Goal: Information Seeking & Learning: Learn about a topic

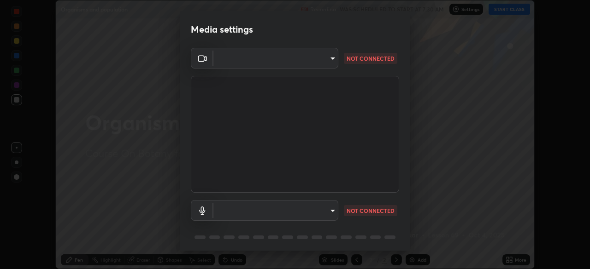
scroll to position [14, 0]
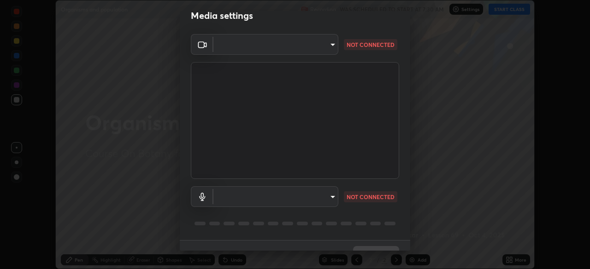
click at [359, 178] on video at bounding box center [295, 120] width 208 height 117
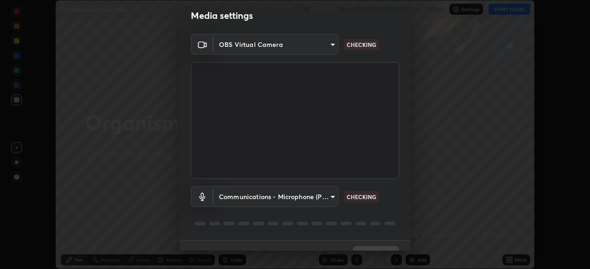
type input "d1f1c87bbf24324781002d6b2ed850fe6875ec3fc25f3d4742ef7ff0a2ef285a"
type input "communications"
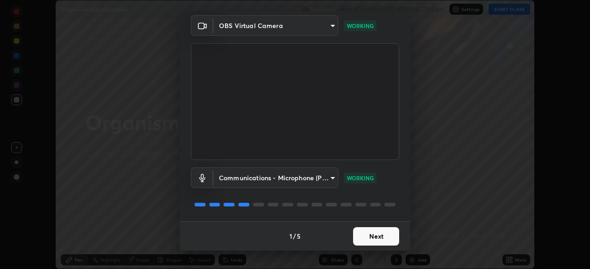
click at [376, 239] on button "Next" at bounding box center [376, 237] width 46 height 18
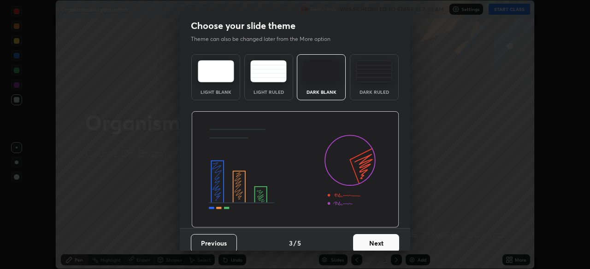
click at [377, 235] on button "Next" at bounding box center [376, 243] width 46 height 18
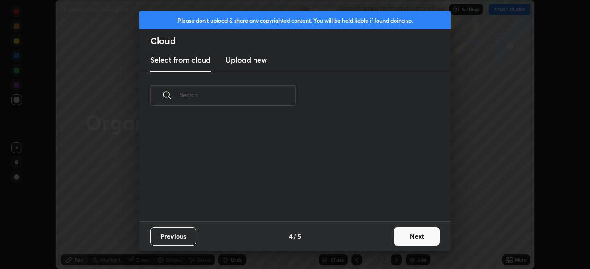
click at [377, 235] on div "Previous 4 / 5 Next" at bounding box center [294, 236] width 311 height 29
click at [403, 238] on button "Next" at bounding box center [416, 237] width 46 height 18
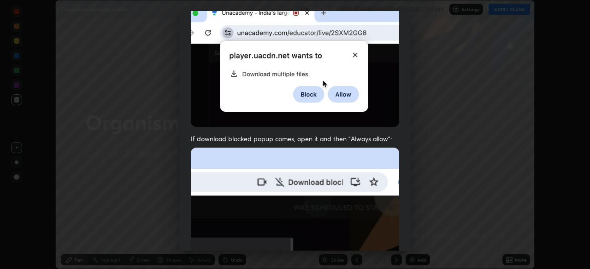
click at [357, 169] on img at bounding box center [295, 248] width 208 height 201
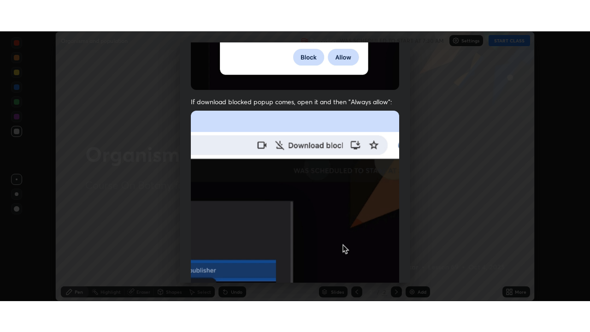
scroll to position [221, 0]
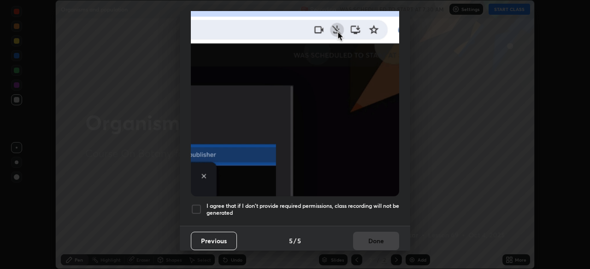
click at [353, 204] on h5 "I agree that if I don't provide required permissions, class recording will not …" at bounding box center [302, 210] width 193 height 14
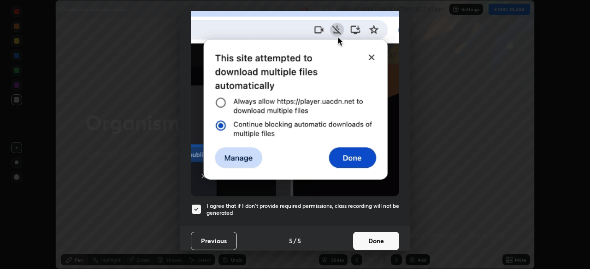
click at [364, 235] on button "Done" at bounding box center [376, 241] width 46 height 18
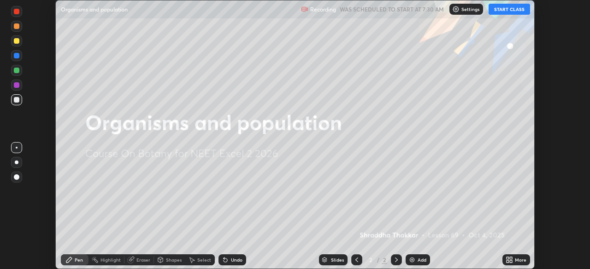
click at [504, 12] on button "START CLASS" at bounding box center [508, 9] width 41 height 11
click at [510, 262] on icon at bounding box center [510, 262] width 2 height 2
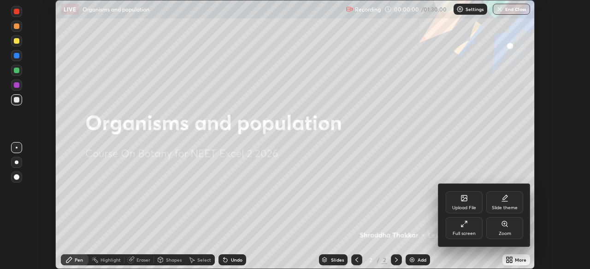
click at [467, 233] on div "Full screen" at bounding box center [463, 234] width 23 height 5
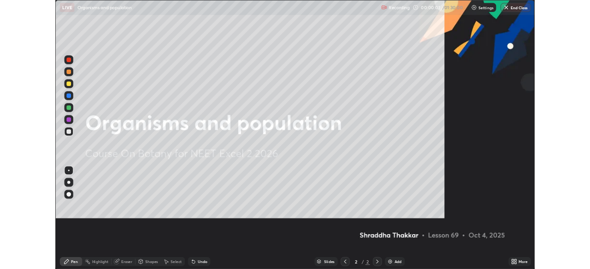
scroll to position [332, 590]
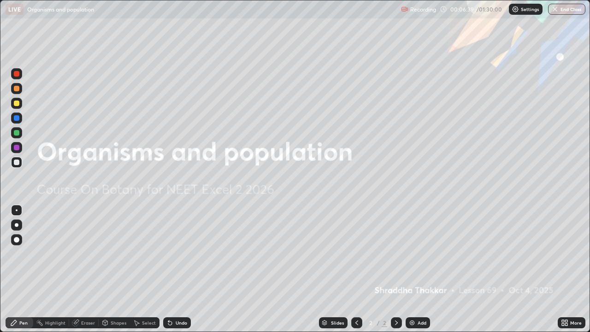
click at [562, 269] on icon at bounding box center [562, 324] width 2 height 2
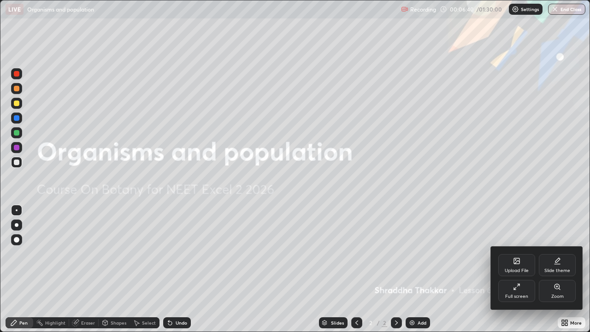
click at [520, 269] on div "Full screen" at bounding box center [516, 296] width 23 height 5
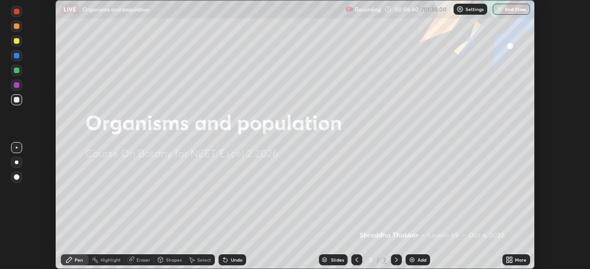
scroll to position [45785, 45465]
click at [510, 258] on icon at bounding box center [510, 258] width 2 height 2
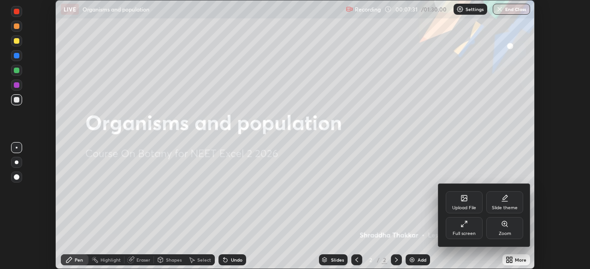
click at [465, 208] on div "Upload File" at bounding box center [464, 208] width 24 height 5
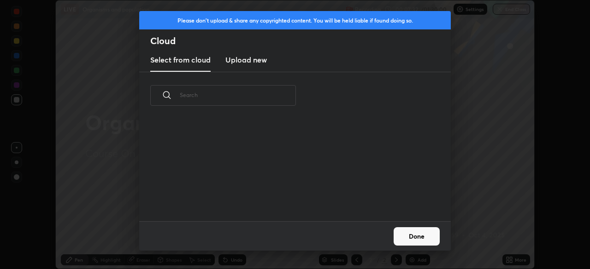
scroll to position [102, 296]
click at [420, 235] on button "Done" at bounding box center [416, 237] width 46 height 18
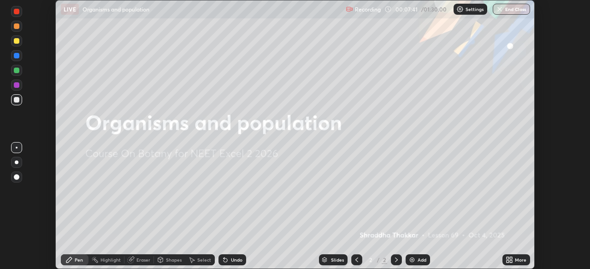
click at [508, 262] on icon at bounding box center [507, 262] width 2 height 2
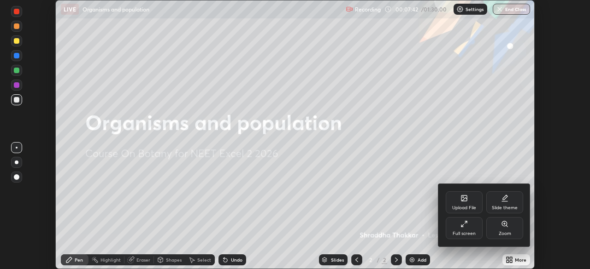
click at [460, 206] on div "Upload File" at bounding box center [464, 208] width 24 height 5
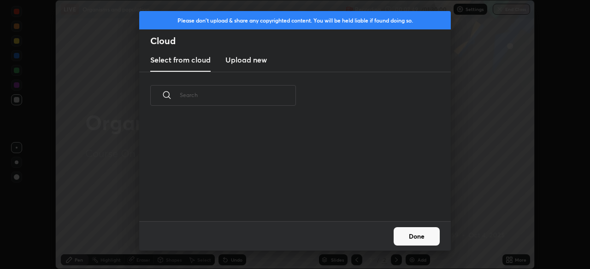
click at [262, 64] on h3 "Upload new" at bounding box center [245, 59] width 41 height 11
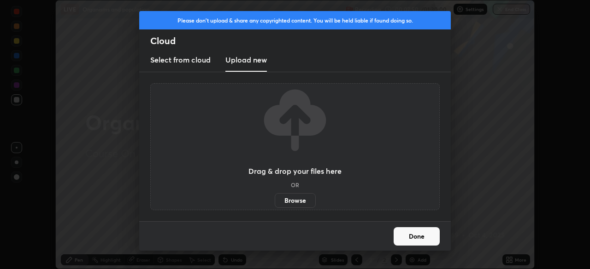
click at [287, 205] on label "Browse" at bounding box center [294, 200] width 41 height 15
click at [274, 205] on input "Browse" at bounding box center [274, 200] width 0 height 15
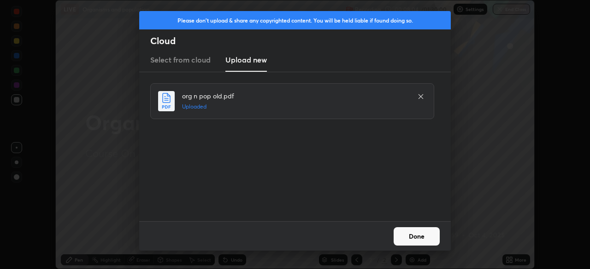
click at [409, 229] on button "Done" at bounding box center [416, 237] width 46 height 18
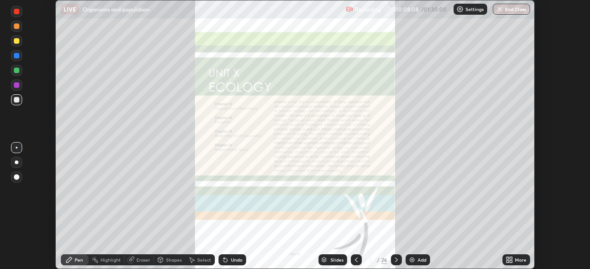
click at [507, 258] on icon at bounding box center [507, 258] width 2 height 2
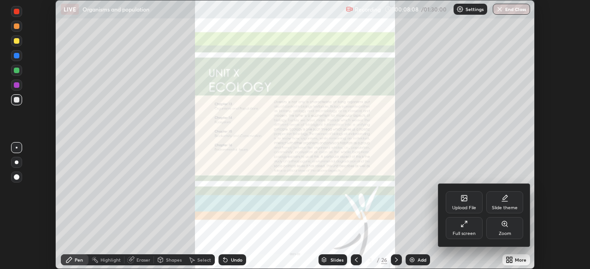
click at [466, 234] on div "Full screen" at bounding box center [463, 234] width 23 height 5
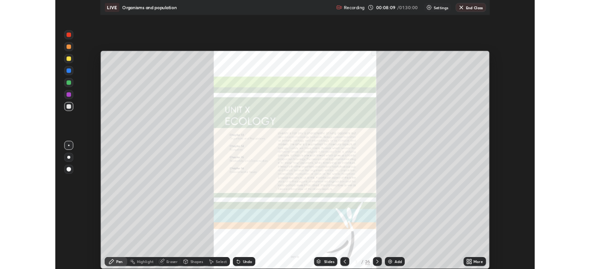
scroll to position [332, 590]
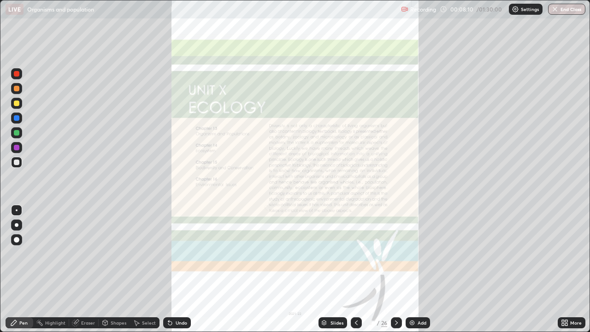
click at [394, 269] on div at bounding box center [396, 322] width 11 height 11
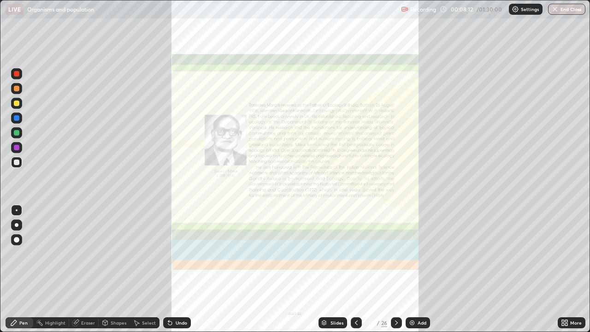
click at [394, 269] on icon at bounding box center [395, 322] width 7 height 7
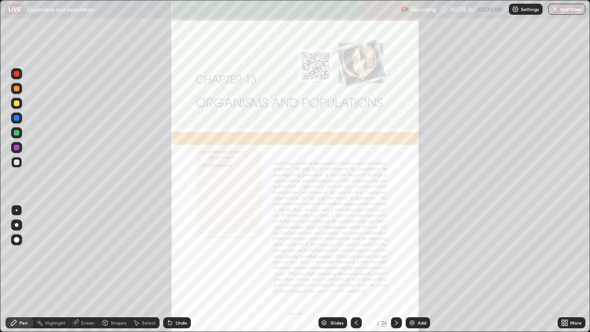
click at [566, 269] on icon at bounding box center [566, 321] width 2 height 2
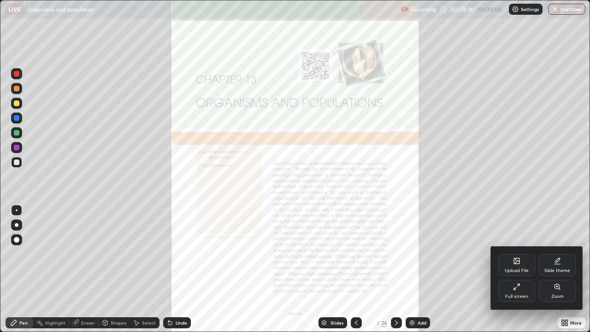
click at [549, 269] on div "Zoom" at bounding box center [556, 291] width 37 height 22
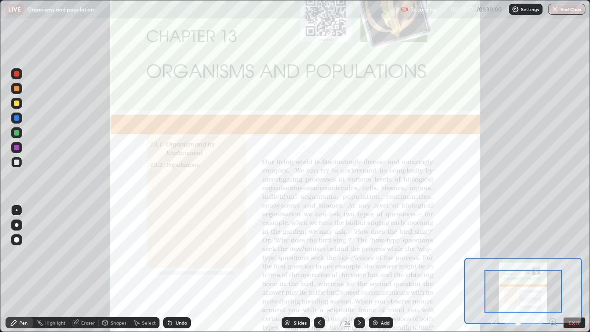
click at [552, 269] on icon at bounding box center [552, 321] width 2 height 0
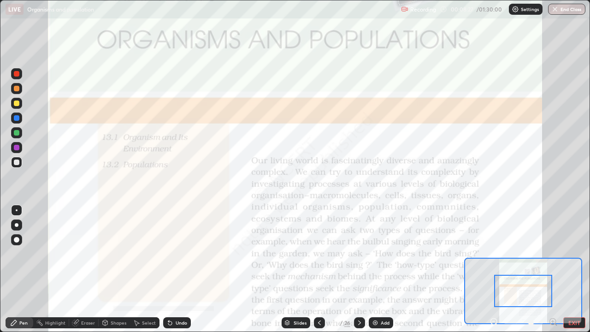
click at [555, 269] on icon at bounding box center [555, 324] width 2 height 2
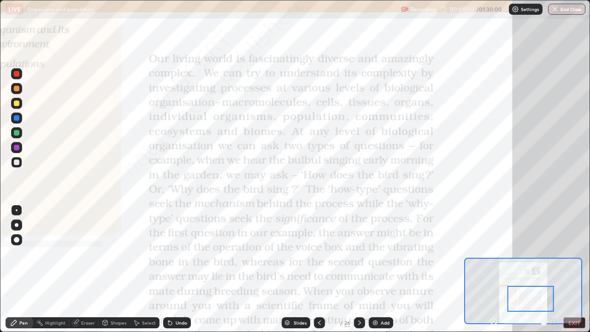
click at [16, 73] on div at bounding box center [17, 74] width 6 height 6
click at [358, 269] on icon at bounding box center [359, 322] width 7 height 7
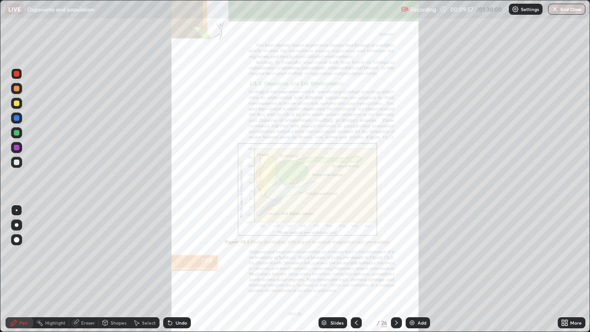
click at [574, 269] on div "More" at bounding box center [576, 322] width 12 height 5
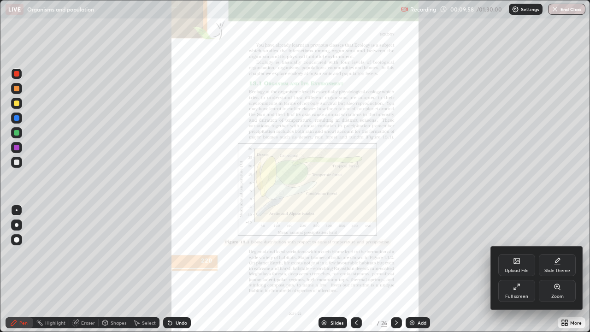
click at [556, 269] on div "Zoom" at bounding box center [556, 291] width 37 height 22
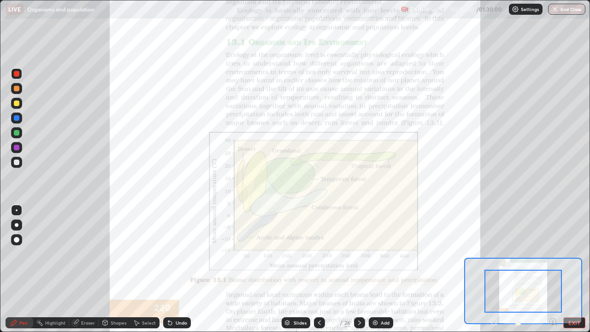
click at [552, 269] on icon at bounding box center [552, 321] width 0 height 2
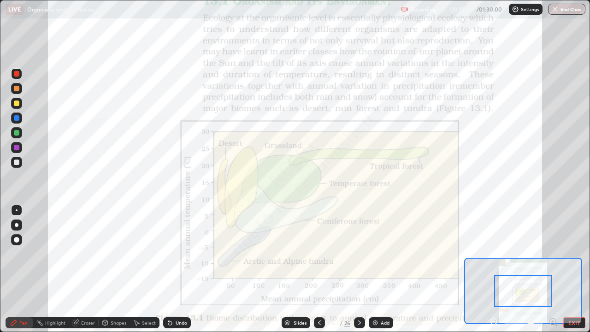
click at [552, 269] on icon at bounding box center [552, 321] width 2 height 0
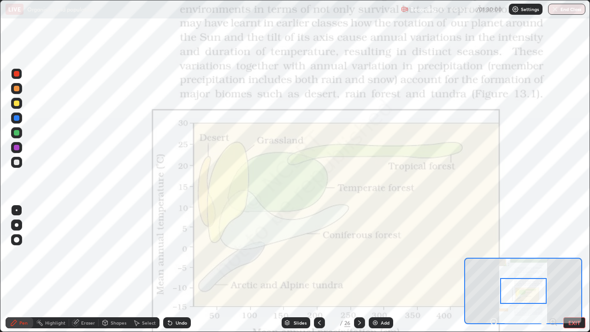
click at [553, 269] on div at bounding box center [523, 322] width 68 height 11
click at [552, 269] on div at bounding box center [523, 322] width 68 height 11
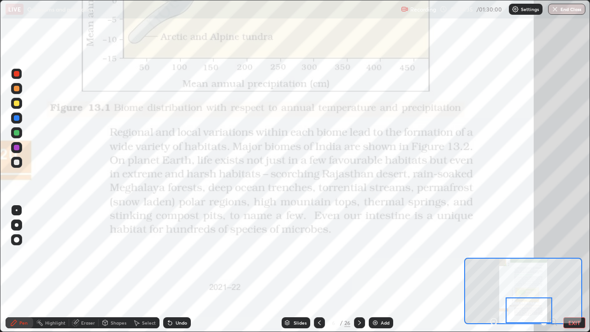
click at [381, 269] on div "Add" at bounding box center [384, 322] width 9 height 5
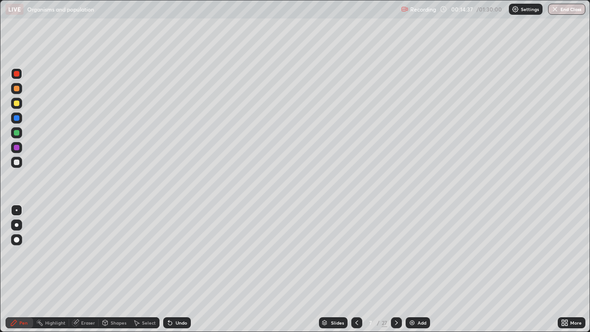
click at [396, 269] on icon at bounding box center [395, 322] width 7 height 7
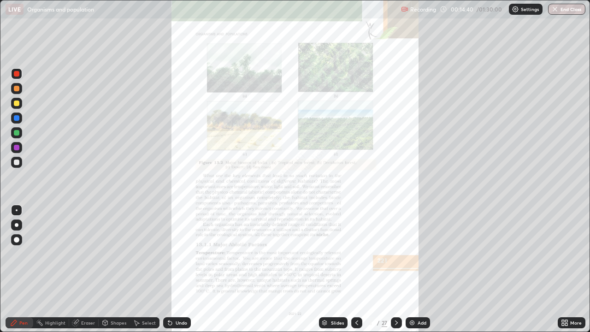
click at [571, 269] on div "More" at bounding box center [571, 322] width 28 height 11
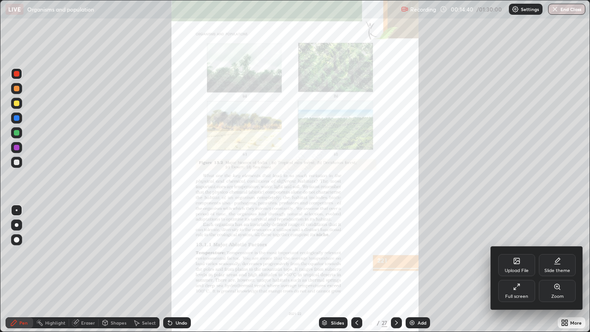
click at [556, 269] on div "Zoom" at bounding box center [557, 296] width 12 height 5
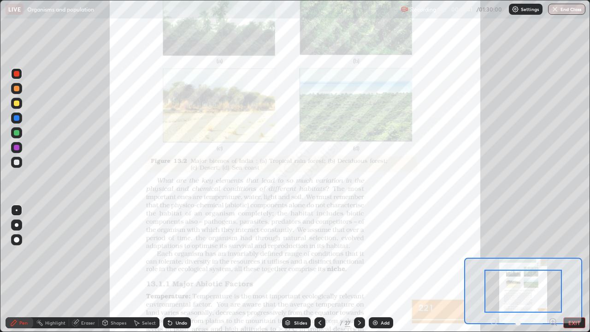
click at [552, 269] on icon at bounding box center [552, 321] width 2 height 0
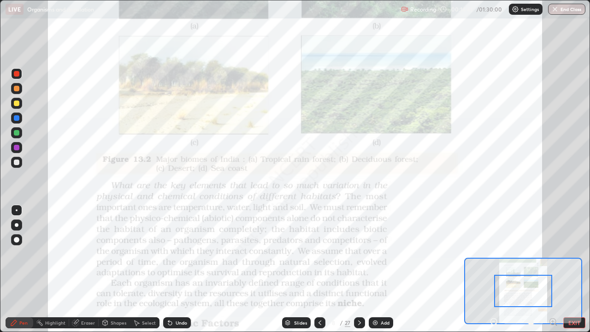
click at [550, 269] on icon at bounding box center [552, 321] width 9 height 9
click at [551, 269] on div at bounding box center [523, 322] width 68 height 11
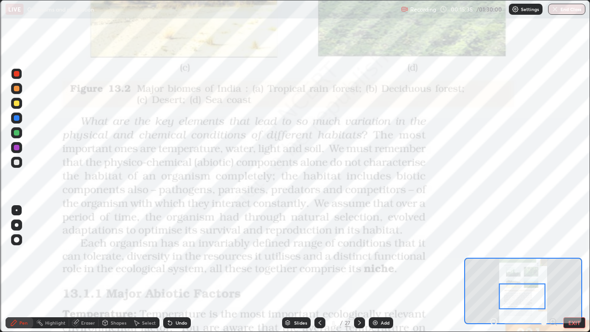
click at [317, 269] on icon at bounding box center [319, 322] width 7 height 7
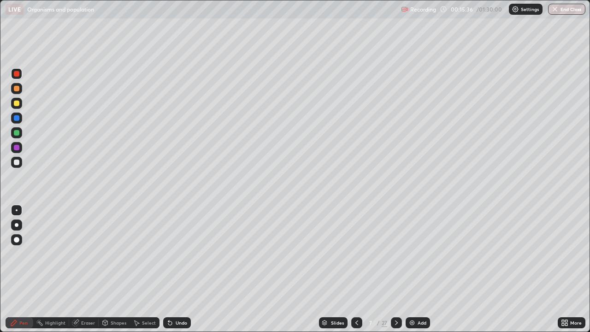
click at [359, 269] on div at bounding box center [356, 322] width 11 height 11
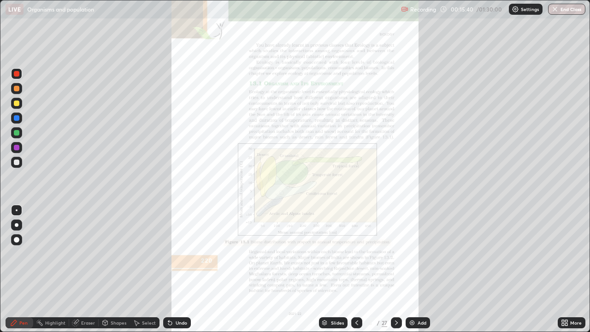
click at [575, 269] on div "More" at bounding box center [576, 322] width 12 height 5
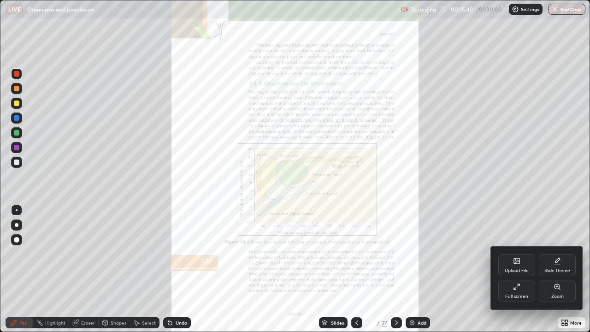
click at [554, 269] on div "Zoom" at bounding box center [557, 296] width 12 height 5
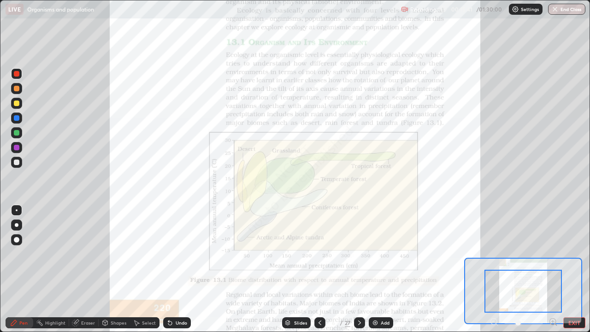
click at [552, 269] on icon at bounding box center [552, 321] width 2 height 0
click at [551, 269] on icon at bounding box center [552, 321] width 9 height 9
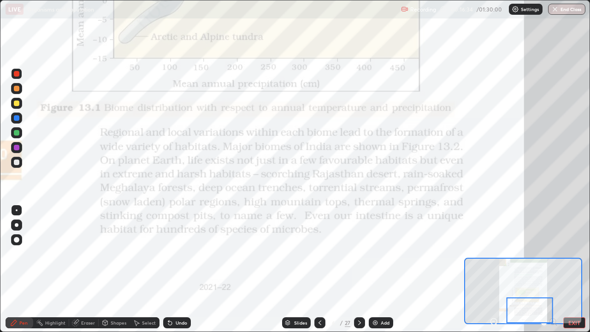
click at [358, 269] on icon at bounding box center [359, 322] width 7 height 7
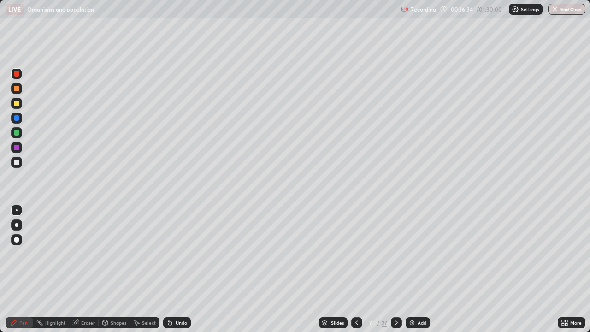
click at [395, 269] on icon at bounding box center [396, 322] width 3 height 5
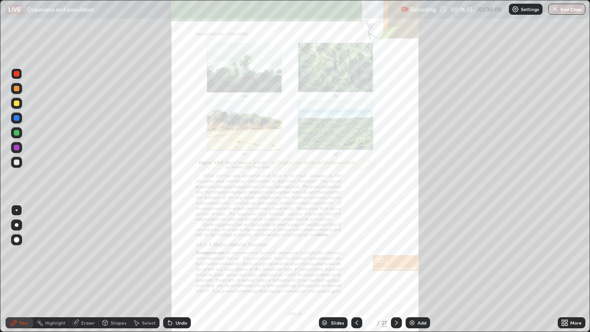
click at [395, 269] on icon at bounding box center [395, 322] width 7 height 7
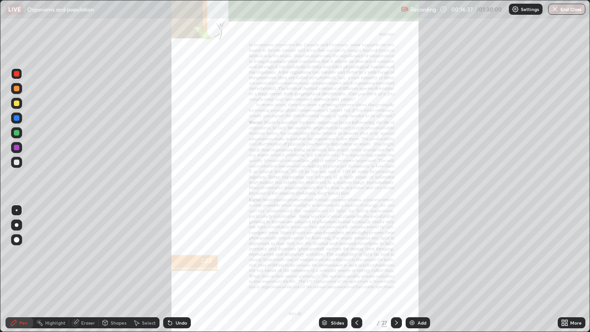
click at [355, 269] on icon at bounding box center [356, 322] width 7 height 7
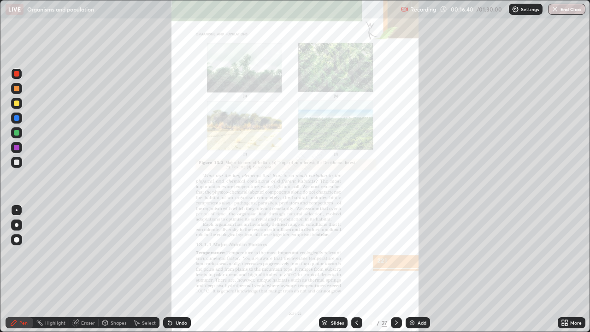
click at [563, 269] on icon at bounding box center [562, 324] width 2 height 2
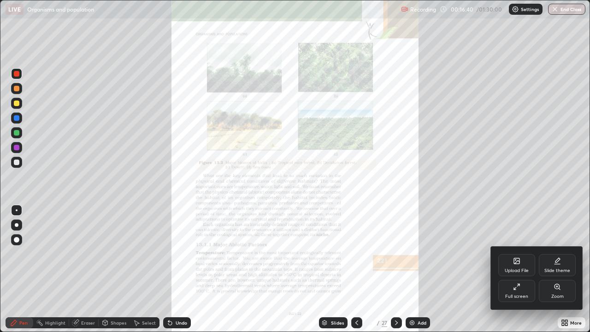
click at [551, 269] on div "Zoom" at bounding box center [556, 291] width 37 height 22
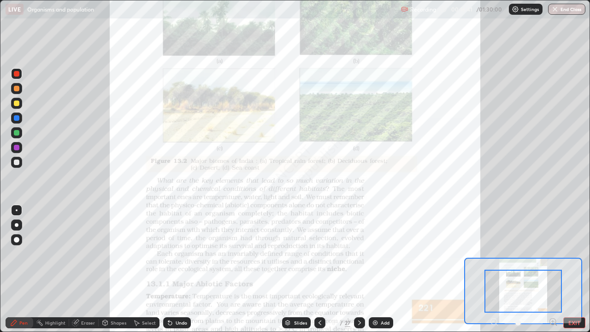
click at [549, 269] on icon at bounding box center [552, 321] width 9 height 9
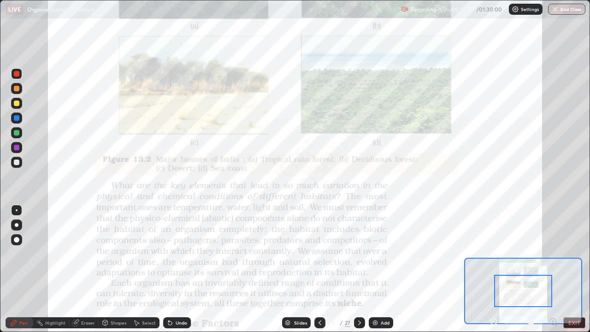
click at [551, 269] on div "Pen Highlight Eraser Shapes Select Undo Slides 8 / 27 Add EXIT" at bounding box center [295, 322] width 590 height 18
click at [552, 269] on icon at bounding box center [552, 321] width 2 height 0
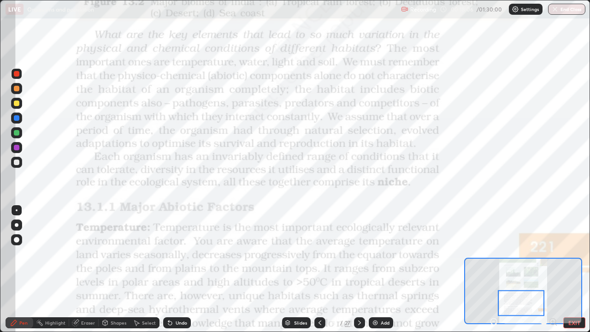
click at [183, 269] on div "Undo" at bounding box center [181, 322] width 12 height 5
click at [179, 269] on div "Undo" at bounding box center [177, 322] width 28 height 11
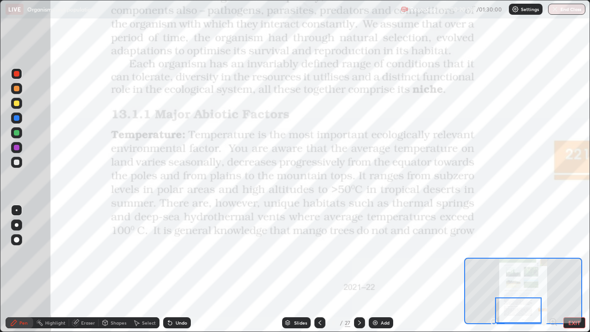
click at [186, 269] on div "Undo" at bounding box center [177, 322] width 28 height 11
click at [358, 269] on icon at bounding box center [359, 322] width 7 height 7
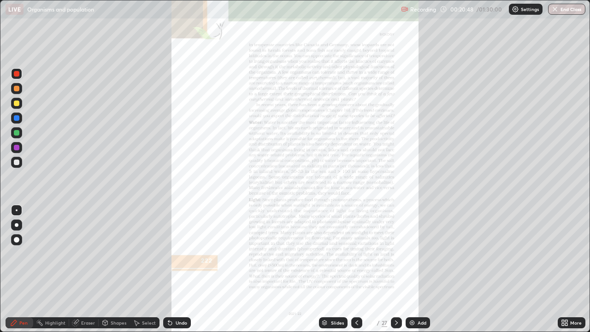
click at [570, 269] on div "More" at bounding box center [571, 322] width 28 height 11
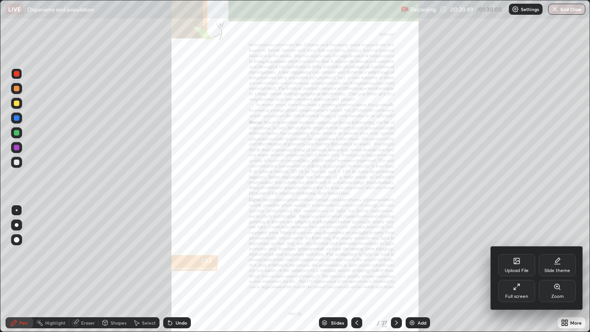
click at [554, 269] on div "Zoom" at bounding box center [557, 296] width 12 height 5
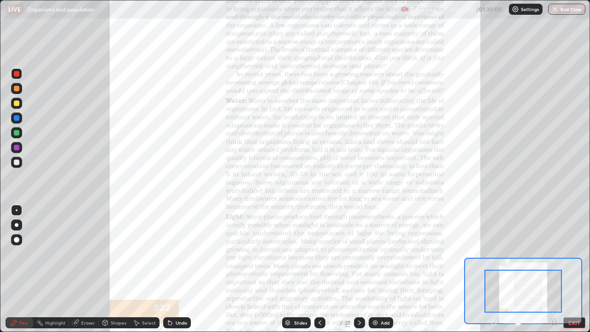
click at [552, 269] on icon at bounding box center [552, 321] width 2 height 0
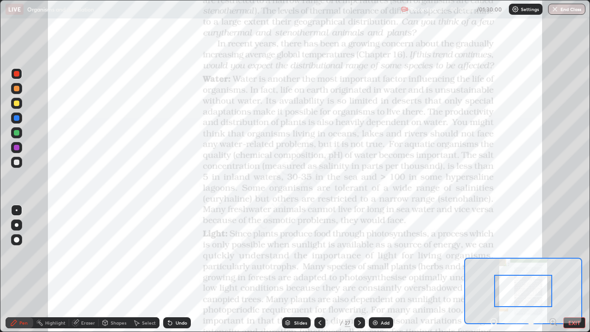
click at [550, 269] on div "Pen Highlight Eraser Shapes Select Undo Slides 9 / 27 Add EXIT" at bounding box center [295, 322] width 590 height 18
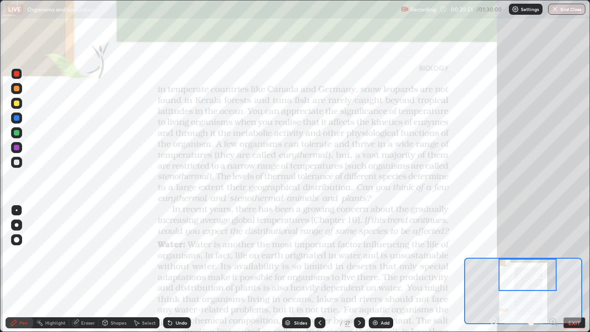
click at [552, 269] on icon at bounding box center [552, 321] width 2 height 0
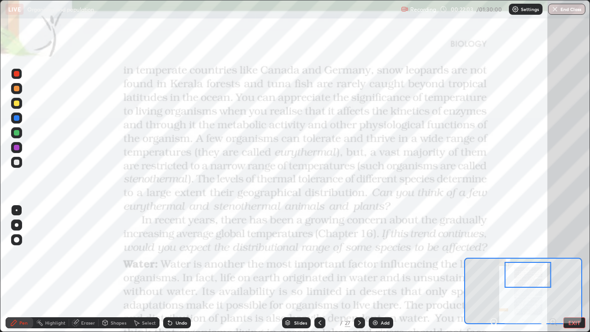
click at [176, 269] on div "Undo" at bounding box center [177, 322] width 28 height 11
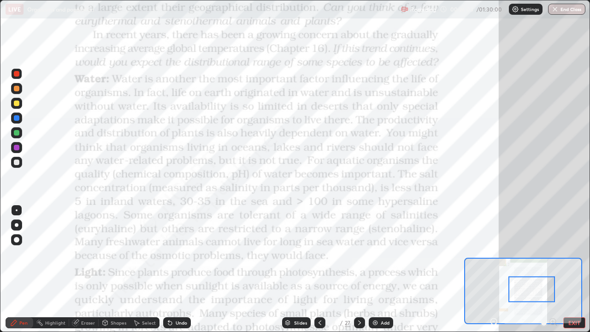
click at [184, 269] on div "Undo" at bounding box center [177, 322] width 28 height 11
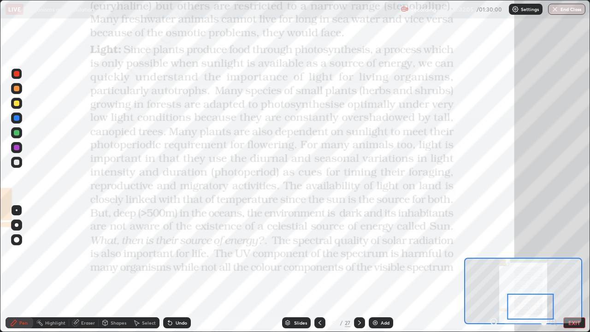
click at [175, 269] on div "Undo" at bounding box center [181, 322] width 12 height 5
click at [174, 269] on div "Undo" at bounding box center [177, 322] width 28 height 11
click at [171, 269] on icon at bounding box center [169, 322] width 7 height 7
click at [359, 269] on icon at bounding box center [359, 322] width 7 height 7
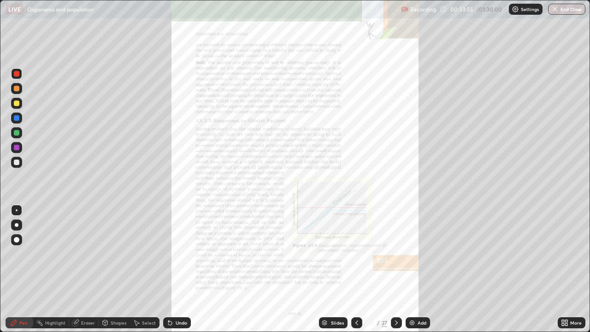
click at [571, 269] on div "More" at bounding box center [576, 322] width 12 height 5
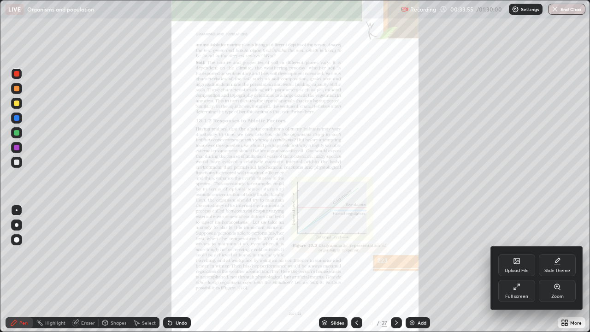
click at [543, 269] on div "Zoom" at bounding box center [556, 291] width 37 height 22
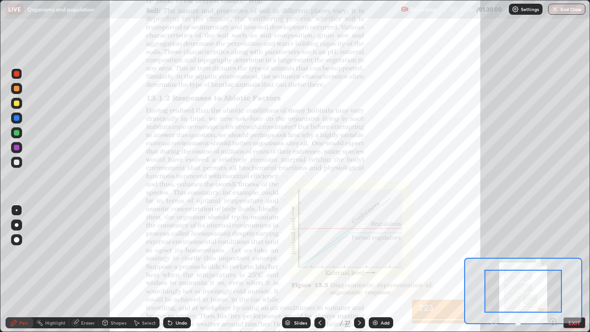
click at [552, 269] on icon at bounding box center [552, 321] width 2 height 0
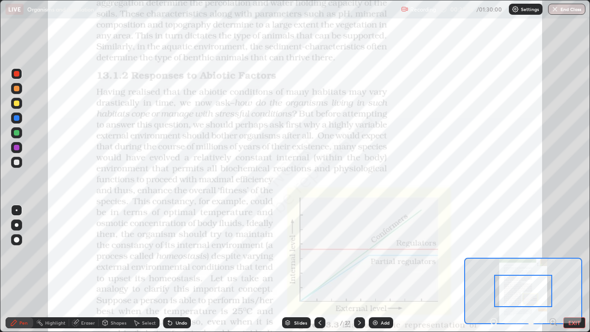
click at [552, 269] on icon at bounding box center [552, 321] width 2 height 0
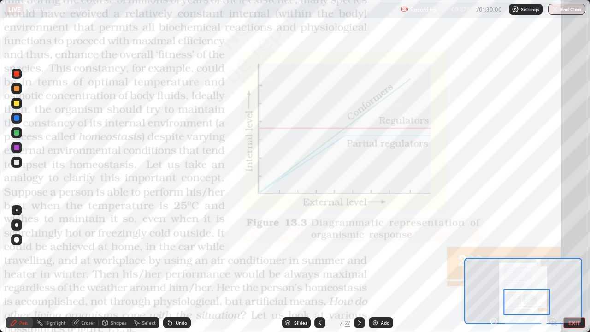
click at [175, 269] on div "Undo" at bounding box center [181, 322] width 12 height 5
click at [181, 269] on div "Undo" at bounding box center [177, 322] width 28 height 11
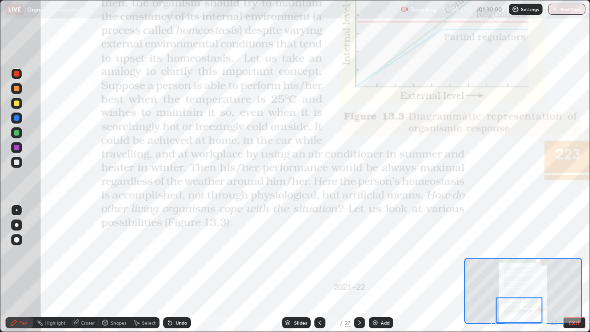
click at [363, 269] on div at bounding box center [359, 322] width 11 height 11
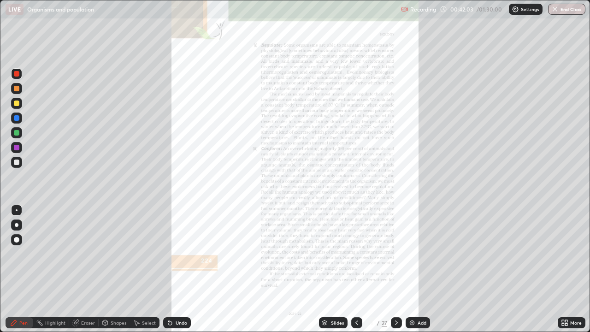
click at [569, 269] on div "More" at bounding box center [571, 322] width 28 height 11
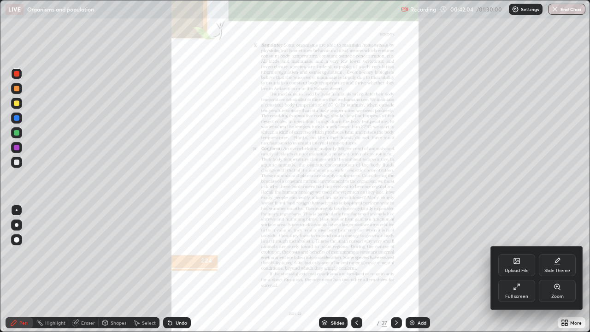
click at [555, 269] on div "Zoom" at bounding box center [557, 296] width 12 height 5
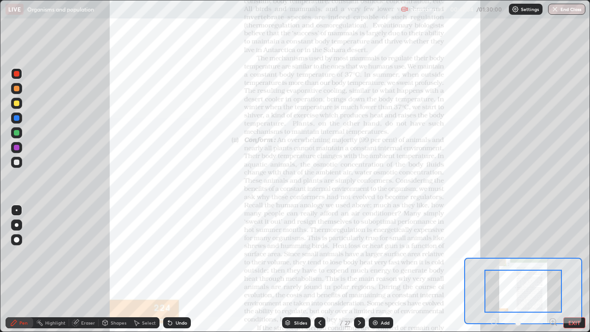
click at [552, 269] on icon at bounding box center [552, 321] width 9 height 9
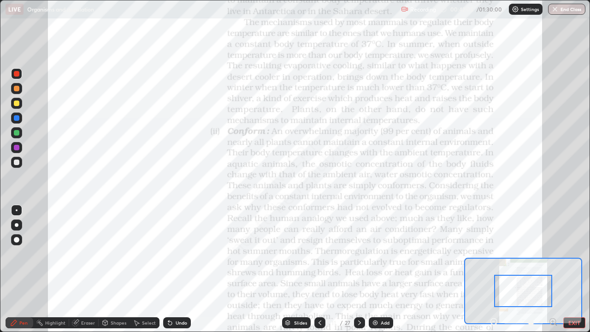
click at [553, 269] on icon at bounding box center [552, 321] width 9 height 9
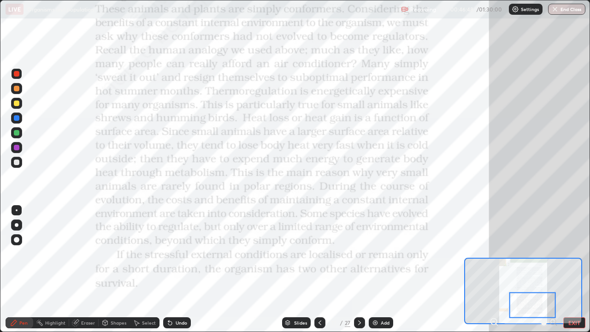
click at [357, 269] on icon at bounding box center [359, 322] width 7 height 7
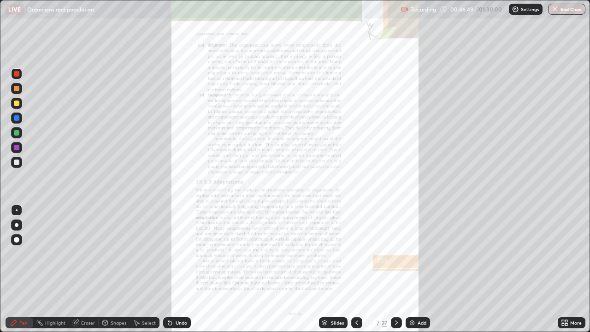
click at [572, 269] on div "More" at bounding box center [576, 322] width 12 height 5
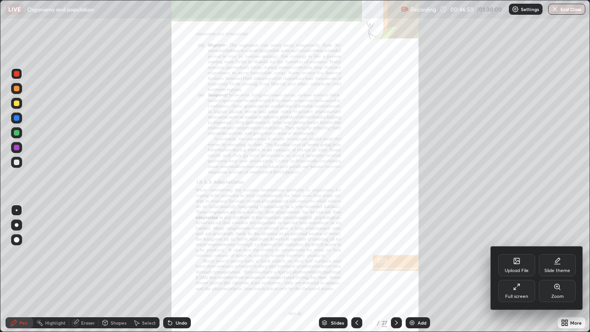
click at [552, 269] on div "Zoom" at bounding box center [557, 296] width 12 height 5
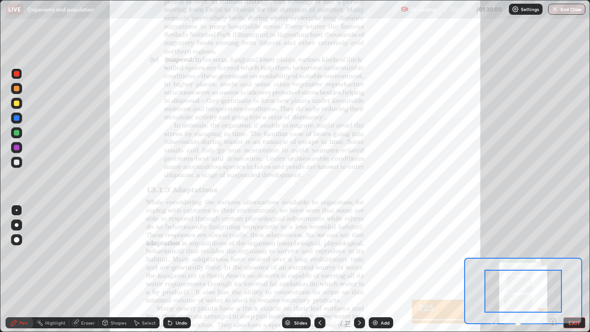
click at [551, 269] on div "Pen Highlight Eraser Shapes Select Undo Slides 12 / 27 Add EXIT" at bounding box center [295, 322] width 590 height 18
click at [552, 269] on icon at bounding box center [552, 321] width 2 height 0
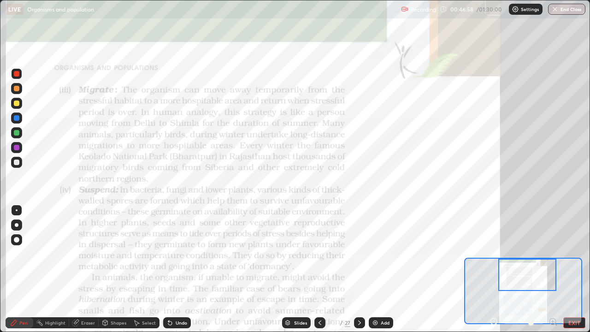
click at [552, 269] on icon at bounding box center [552, 321] width 2 height 0
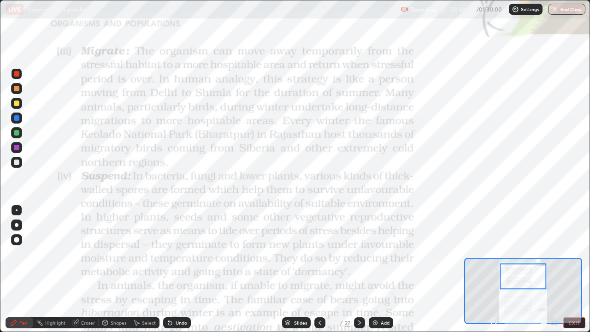
click at [6, 269] on div "Pen" at bounding box center [20, 322] width 28 height 18
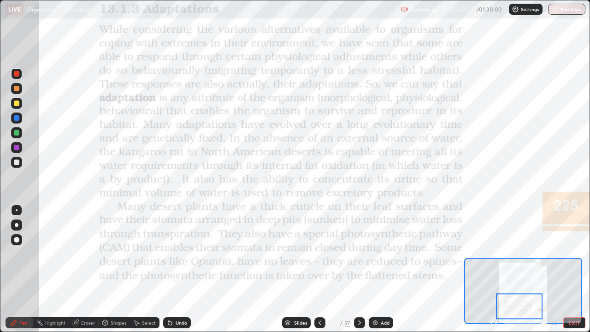
click at [178, 269] on div "Undo" at bounding box center [181, 322] width 12 height 5
click at [180, 269] on div "Undo" at bounding box center [181, 322] width 12 height 5
click at [358, 269] on div at bounding box center [359, 322] width 11 height 18
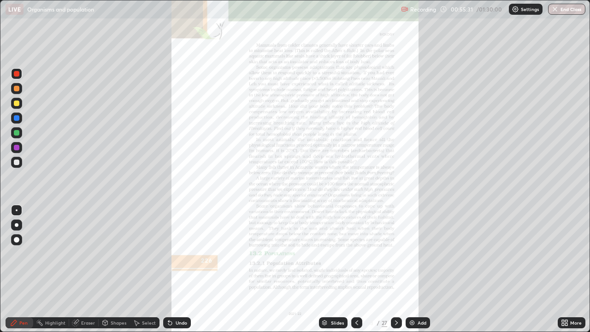
click at [570, 269] on div "More" at bounding box center [571, 322] width 28 height 11
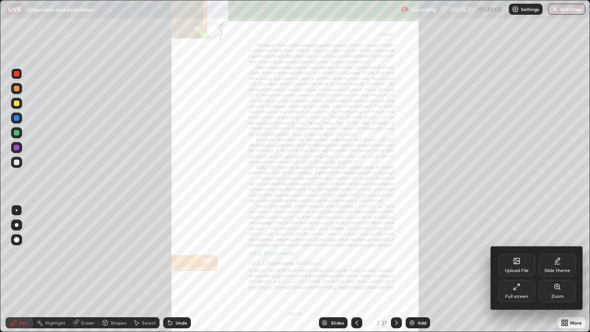
click at [558, 269] on div "Zoom" at bounding box center [557, 296] width 12 height 5
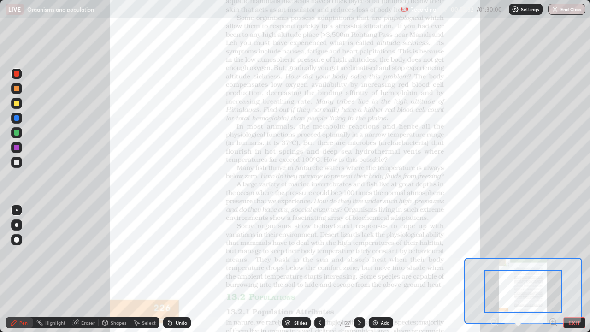
click at [552, 269] on icon at bounding box center [552, 321] width 0 height 2
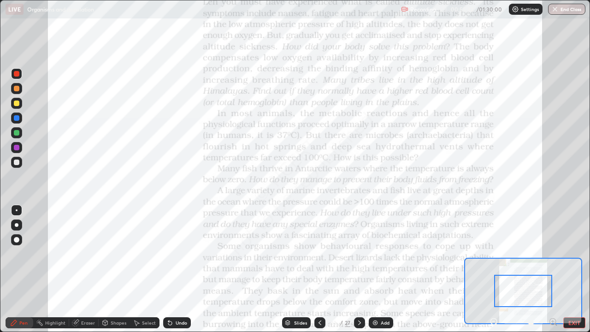
click at [552, 269] on icon at bounding box center [552, 321] width 2 height 0
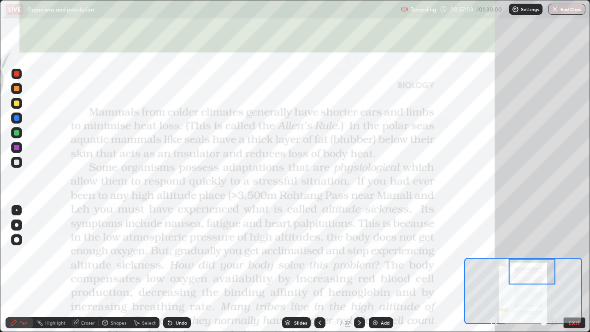
click at [570, 269] on button "EXIT" at bounding box center [574, 322] width 22 height 11
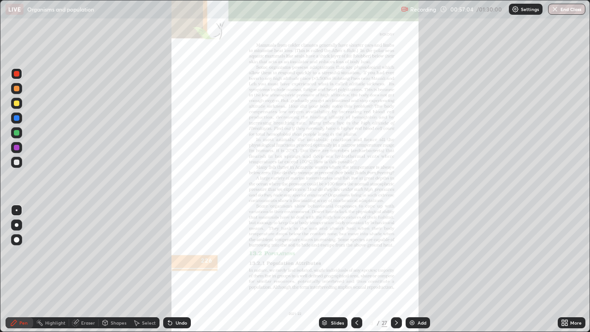
click at [566, 269] on icon at bounding box center [566, 324] width 2 height 2
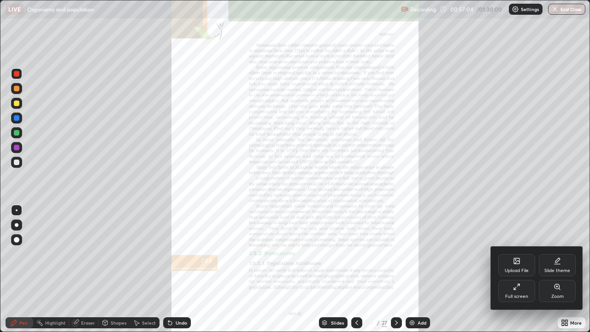
click at [513, 269] on div "Full screen" at bounding box center [516, 296] width 23 height 5
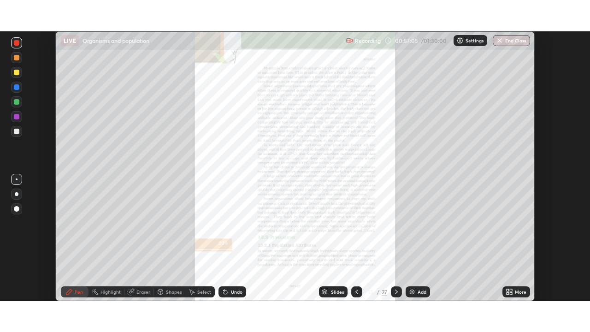
scroll to position [45785, 45465]
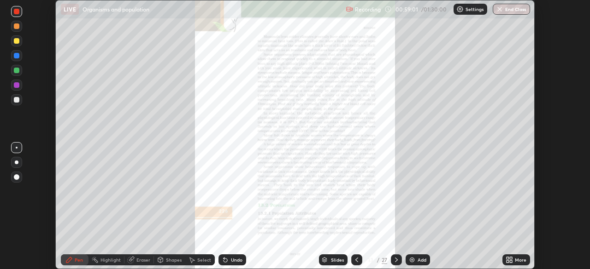
click at [507, 260] on icon at bounding box center [507, 258] width 2 height 2
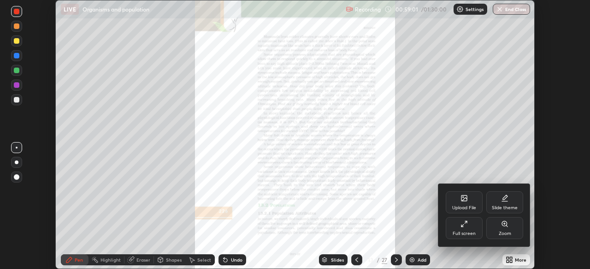
click at [463, 233] on div "Full screen" at bounding box center [463, 234] width 23 height 5
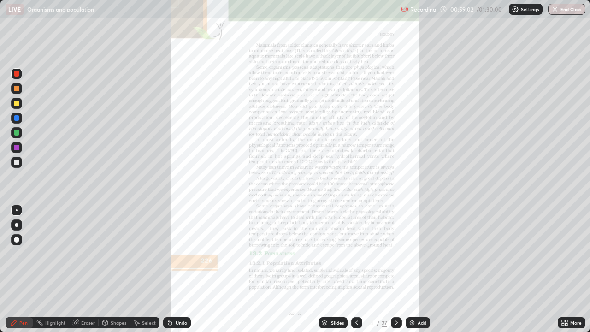
scroll to position [332, 590]
click at [563, 269] on icon at bounding box center [562, 321] width 2 height 2
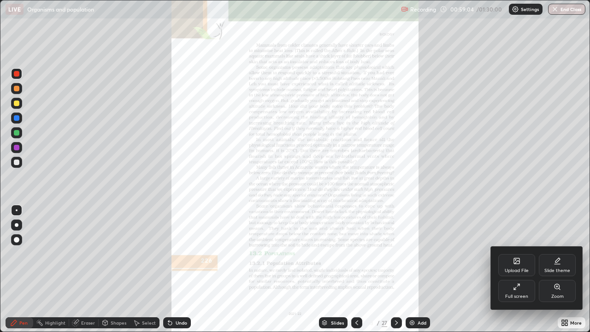
click at [549, 269] on div "Zoom" at bounding box center [556, 291] width 37 height 22
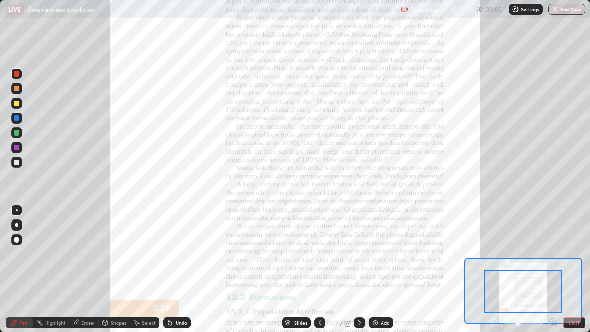
click at [553, 269] on icon at bounding box center [552, 321] width 2 height 0
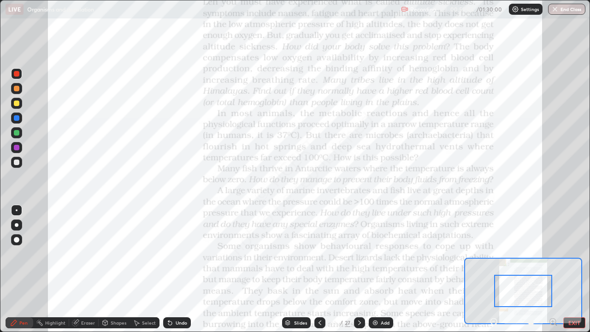
click at [552, 269] on icon at bounding box center [552, 321] width 9 height 9
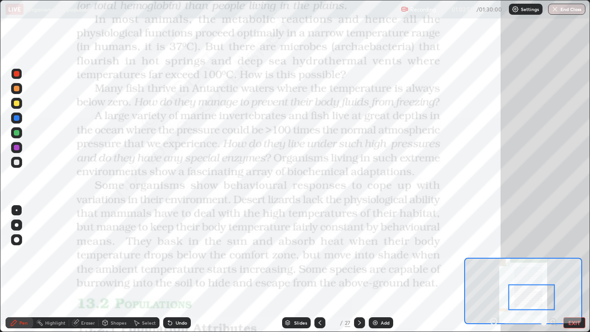
click at [6, 269] on div "Pen" at bounding box center [20, 322] width 28 height 18
click at [566, 11] on button "End Class" at bounding box center [566, 9] width 37 height 11
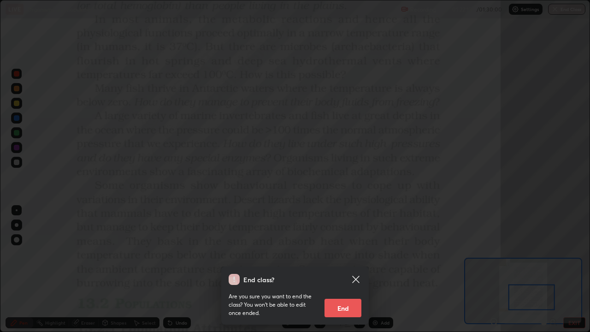
click at [349, 269] on button "End" at bounding box center [342, 307] width 37 height 18
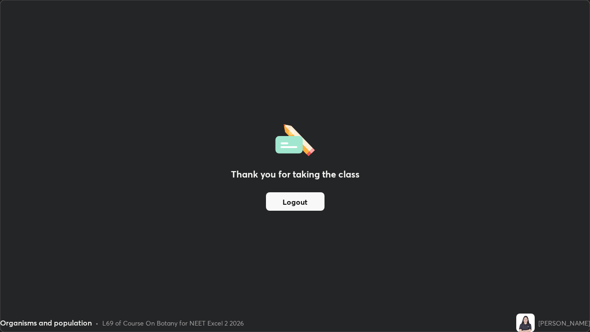
click at [316, 205] on button "Logout" at bounding box center [295, 201] width 58 height 18
click at [315, 203] on button "Logout" at bounding box center [295, 201] width 58 height 18
click at [311, 204] on button "Logout" at bounding box center [295, 201] width 58 height 18
